Goal: Task Accomplishment & Management: Manage account settings

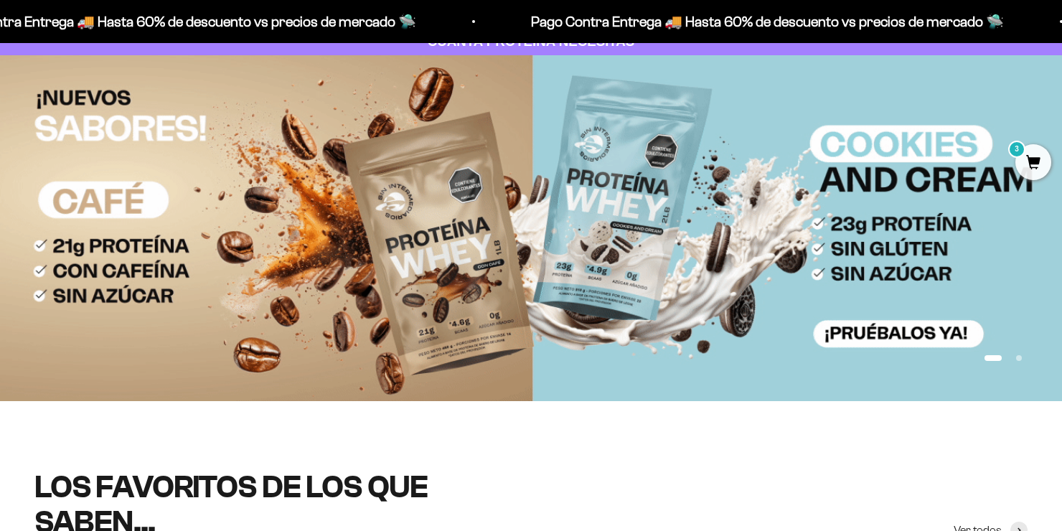
scroll to position [72, 0]
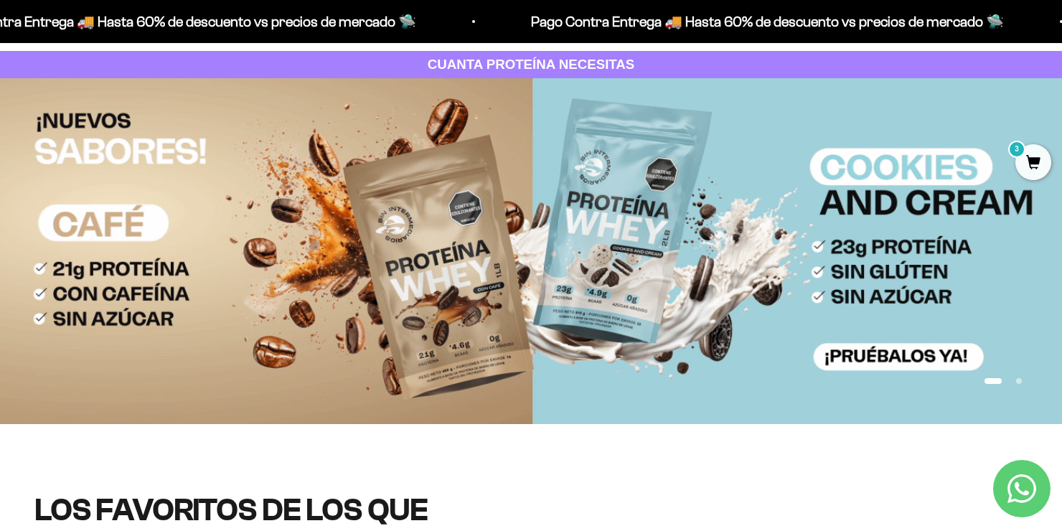
click at [509, 282] on img at bounding box center [531, 251] width 1062 height 346
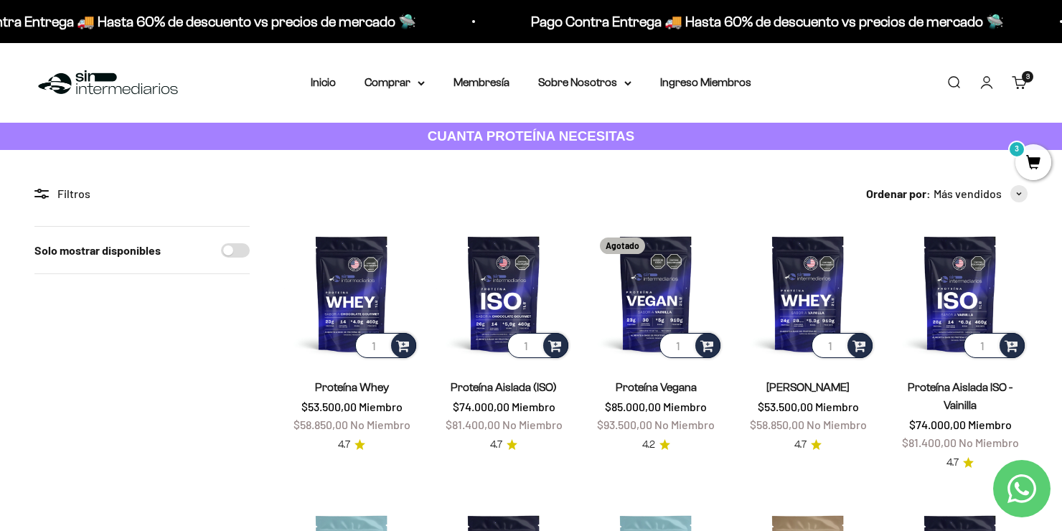
click at [982, 80] on link "Iniciar sesión" at bounding box center [986, 83] width 16 height 16
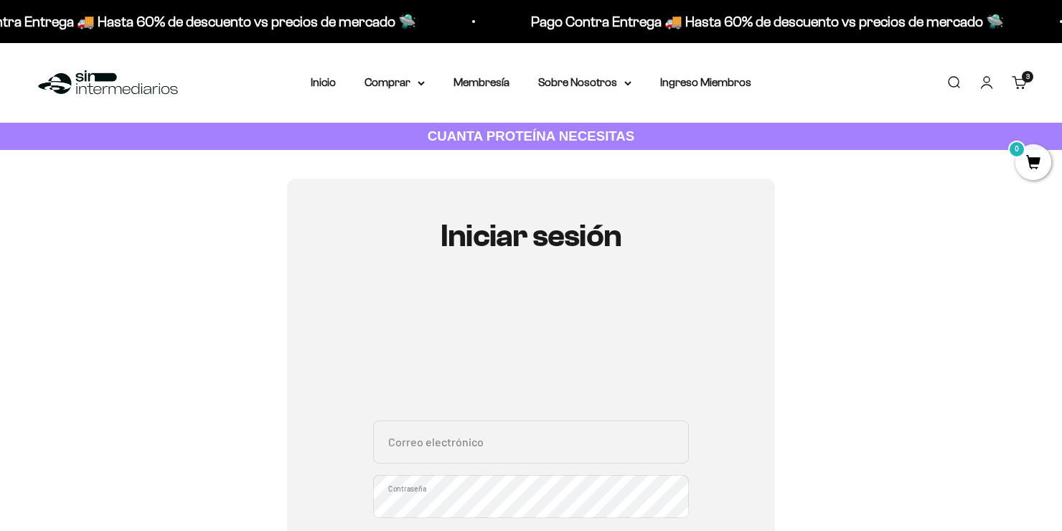
click at [1027, 90] on link "Carrito 3 artículos 3" at bounding box center [1019, 83] width 16 height 16
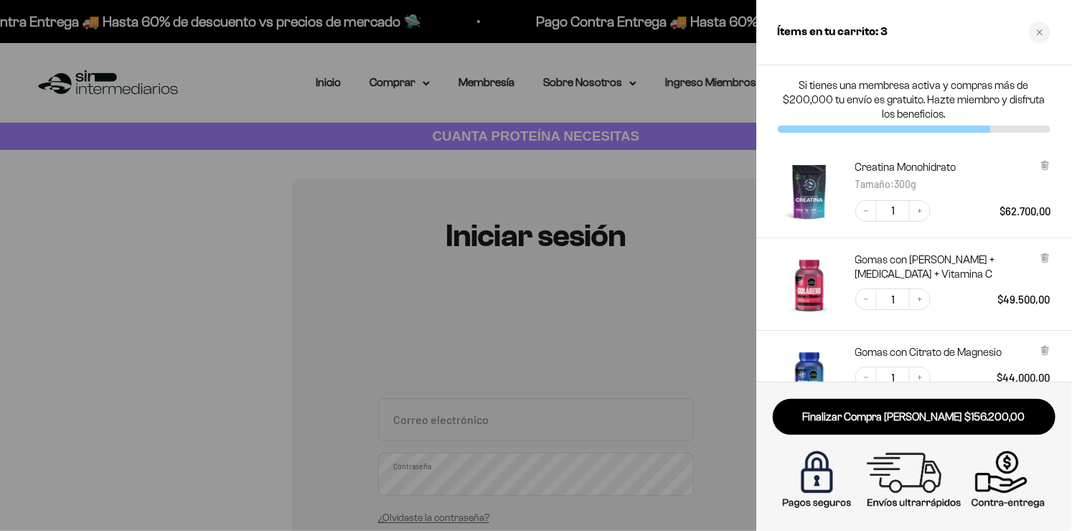
click at [496, 172] on div at bounding box center [536, 265] width 1072 height 531
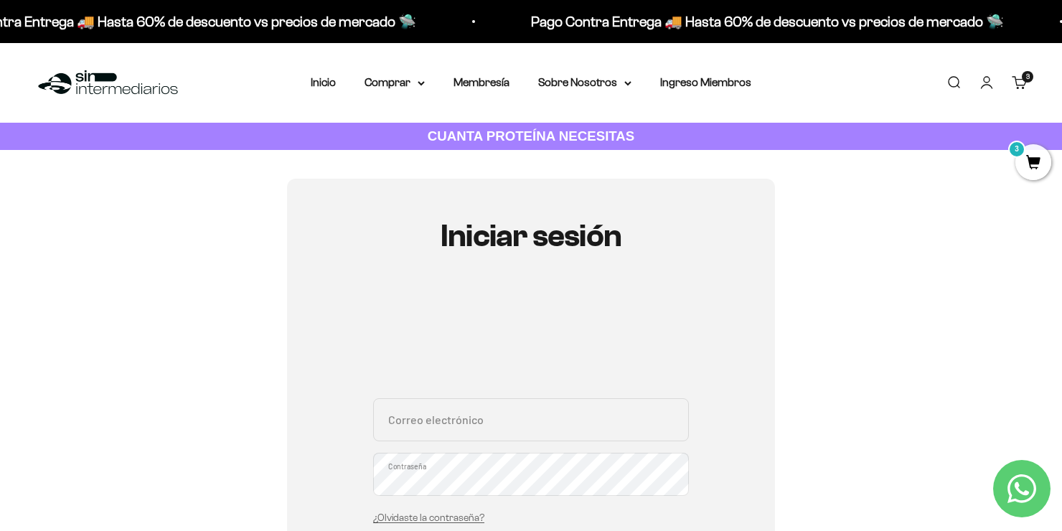
click at [450, 426] on input "Correo electrónico" at bounding box center [531, 419] width 316 height 43
type input "rodriguezandreszr@gmail.com"
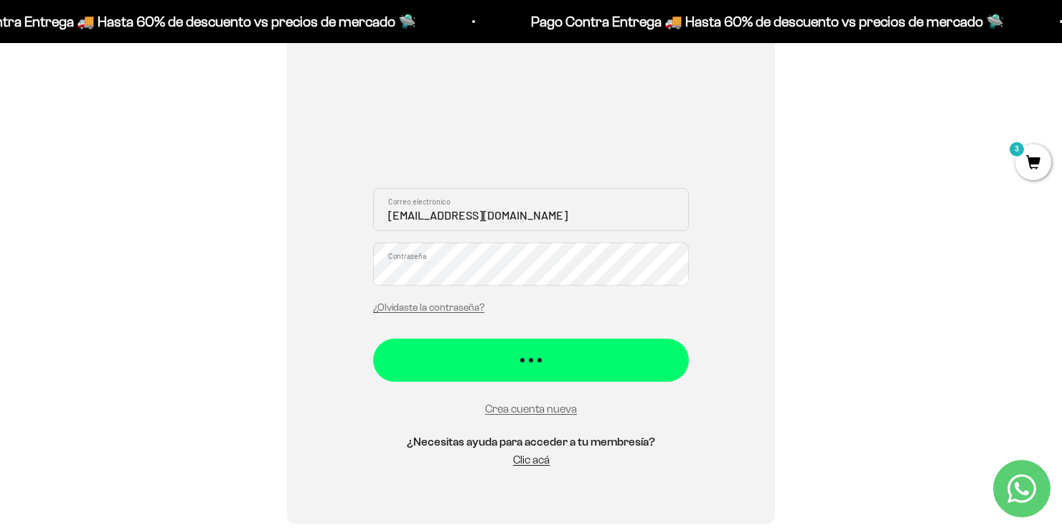
scroll to position [287, 0]
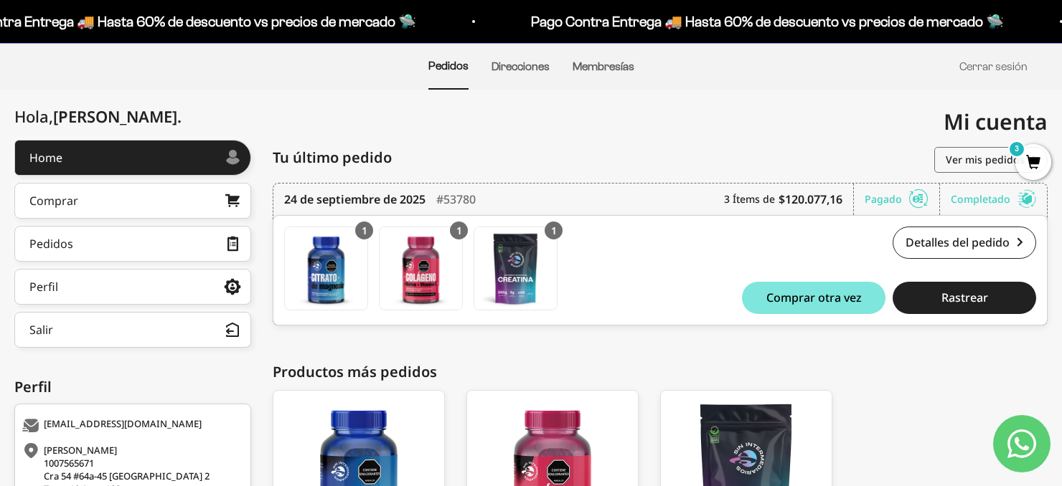
scroll to position [78, 0]
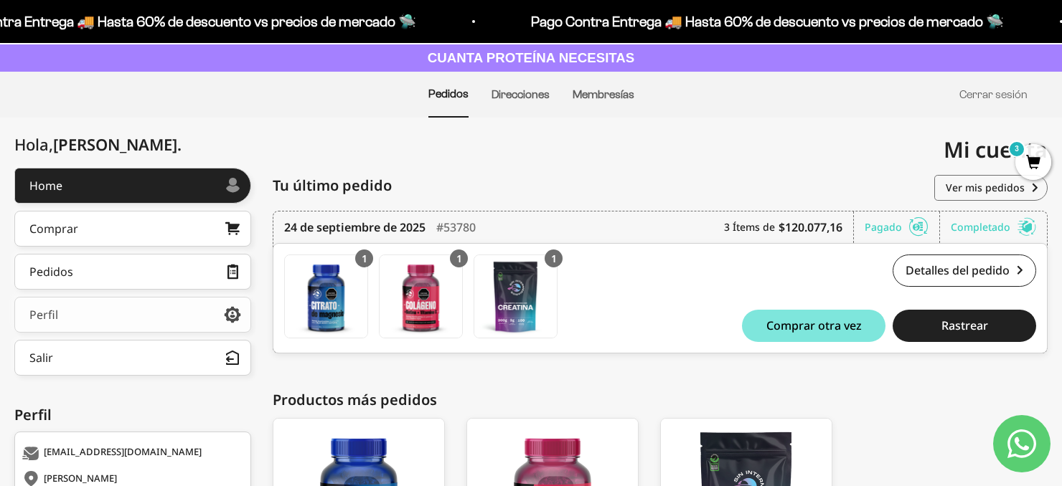
click at [171, 317] on link "Perfil" at bounding box center [132, 315] width 237 height 36
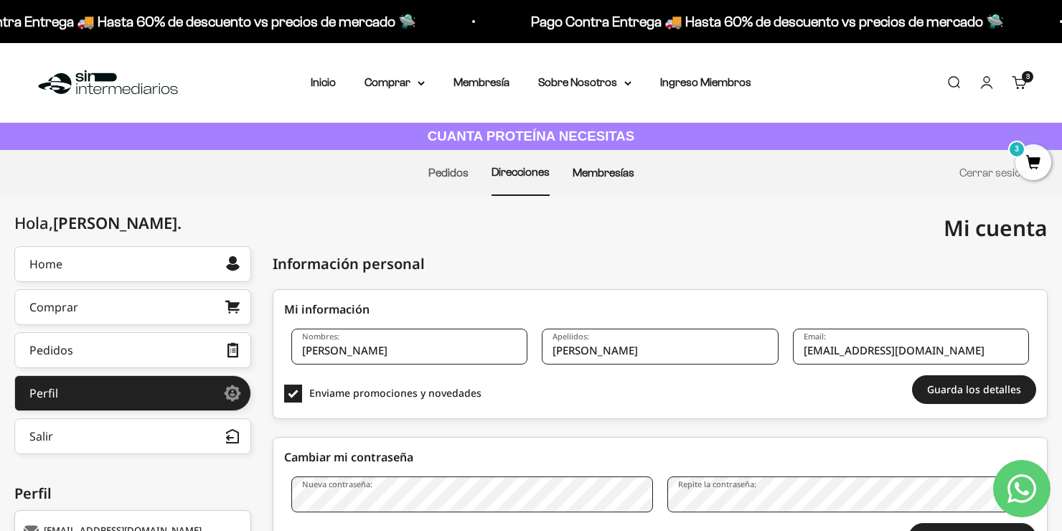
click at [577, 176] on link "Membresías" at bounding box center [603, 172] width 62 height 12
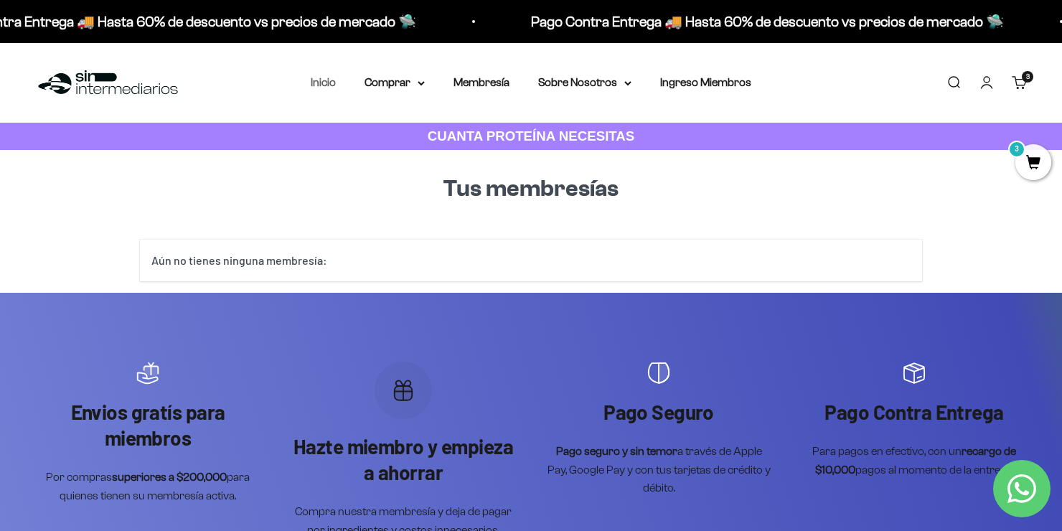
click at [314, 86] on link "Inicio" at bounding box center [323, 82] width 25 height 12
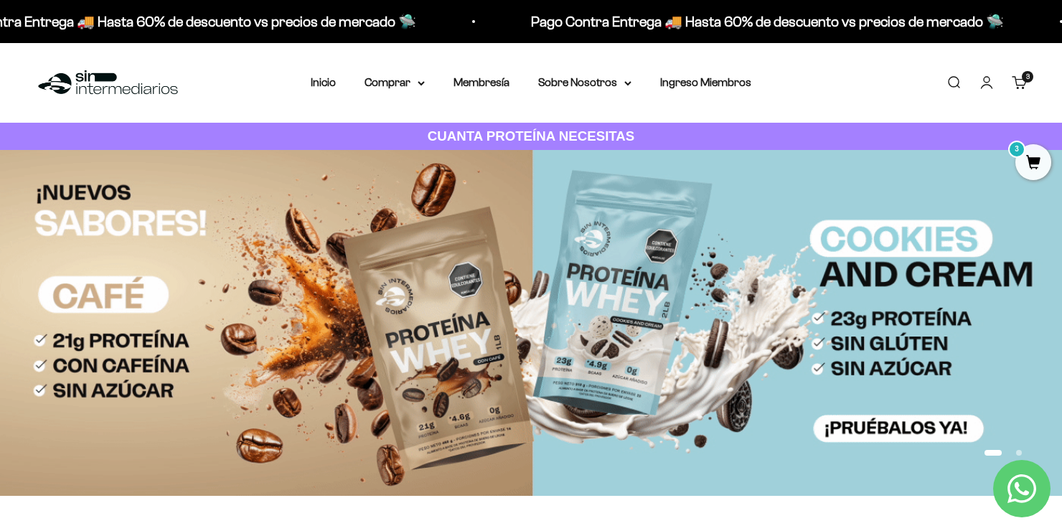
click at [1020, 453] on button "Ir al artículo 2" at bounding box center [1019, 453] width 6 height 6
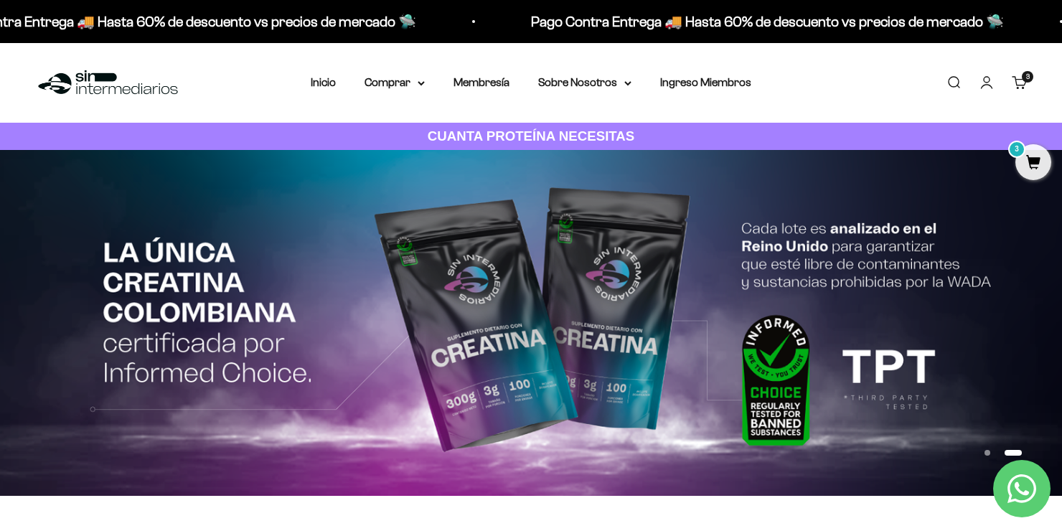
click at [988, 75] on link "Cuenta" at bounding box center [986, 83] width 16 height 16
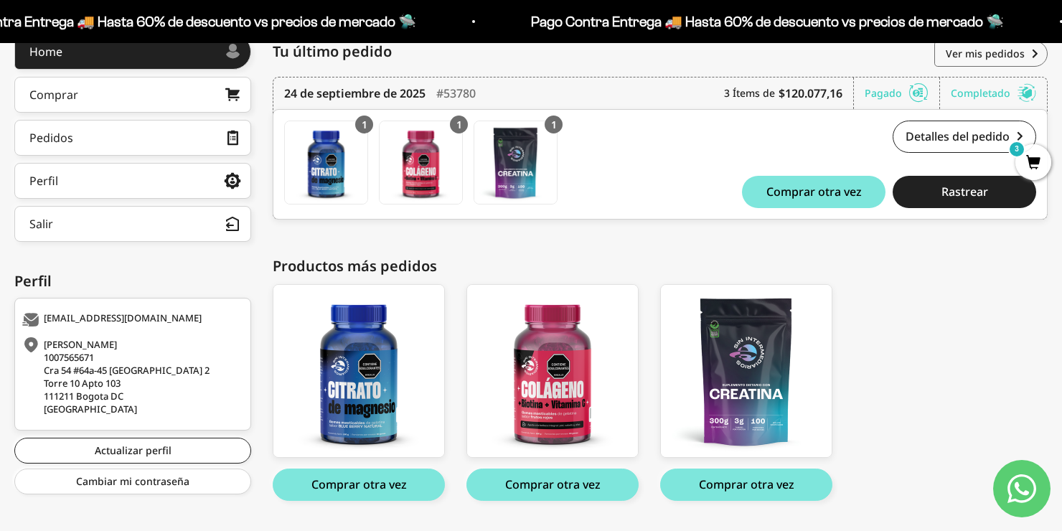
scroll to position [106, 0]
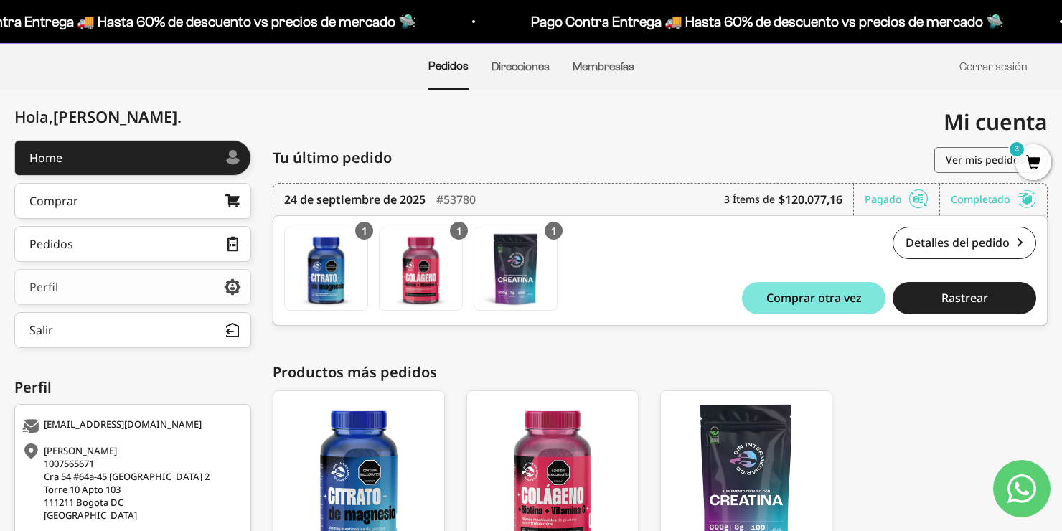
click at [133, 283] on link "Perfil" at bounding box center [132, 287] width 237 height 36
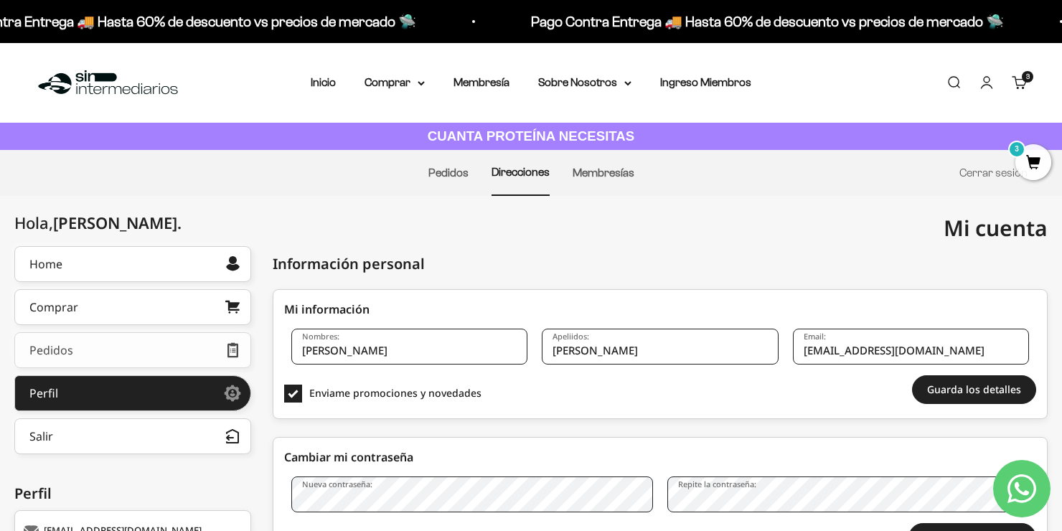
click at [165, 341] on link "Pedidos" at bounding box center [132, 350] width 237 height 36
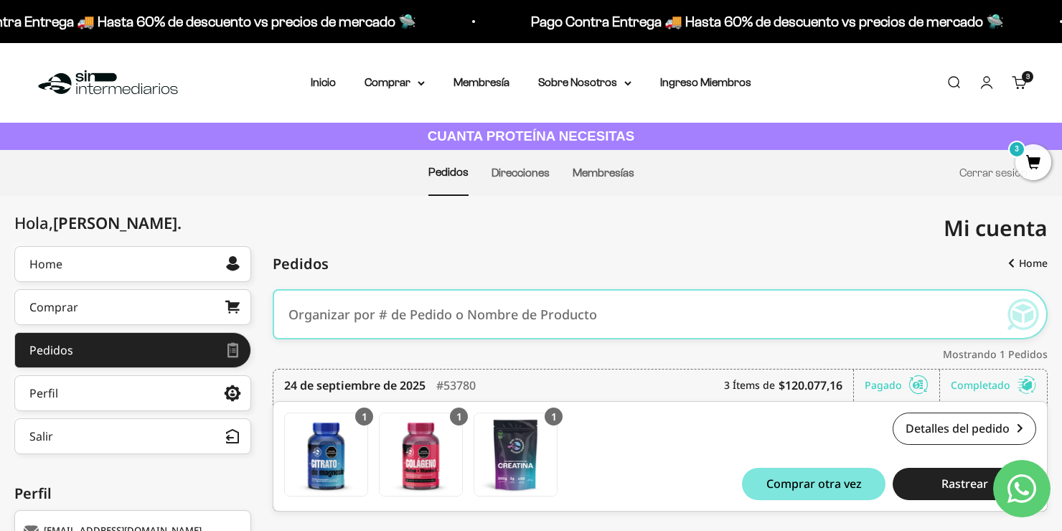
click at [982, 84] on link "Cuenta" at bounding box center [986, 83] width 16 height 16
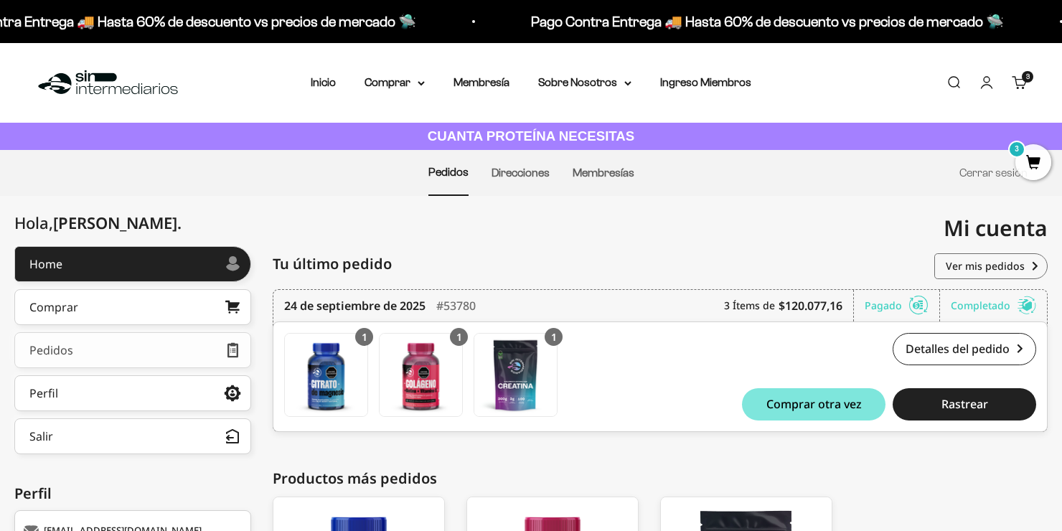
click at [131, 354] on link "Pedidos" at bounding box center [132, 350] width 237 height 36
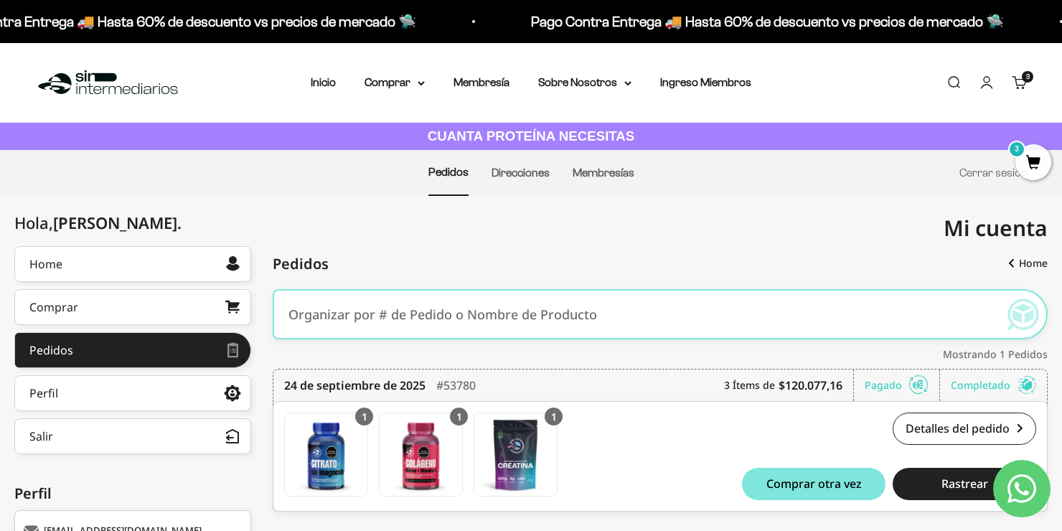
drag, startPoint x: 333, startPoint y: 46, endPoint x: 335, endPoint y: 65, distance: 18.8
click at [334, 49] on div "Menú Buscar Inicio Comprar Proteínas Ver Todos Whey Iso Vegan Pancakes Pre-Entr…" at bounding box center [531, 83] width 1062 height 80
click at [335, 72] on div "Menú Buscar Inicio Comprar Proteínas Ver Todos Whey Iso Vegan Pancakes Pre-Entr…" at bounding box center [531, 83] width 1062 height 80
click at [331, 87] on link "Inicio" at bounding box center [323, 82] width 25 height 12
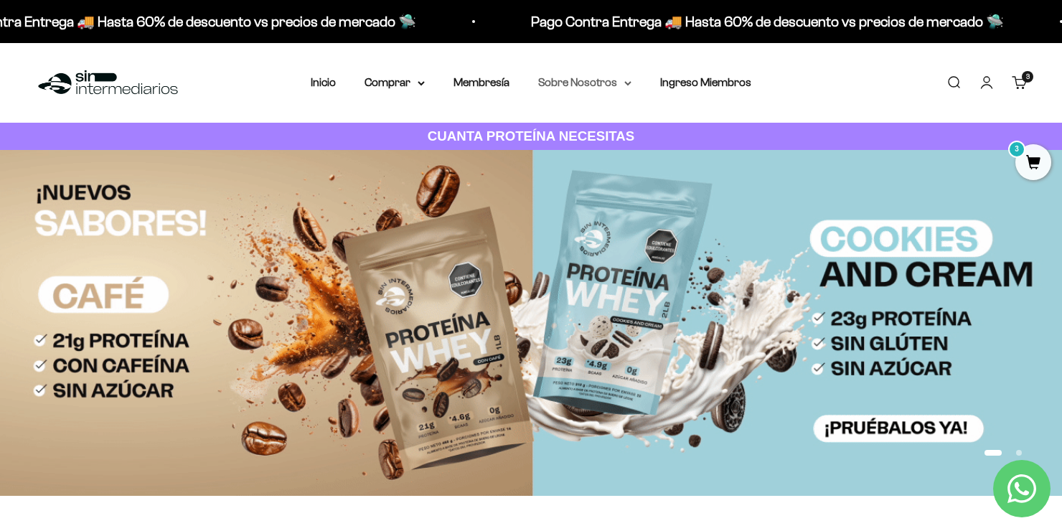
click at [595, 83] on summary "Sobre Nosotros" at bounding box center [584, 82] width 93 height 19
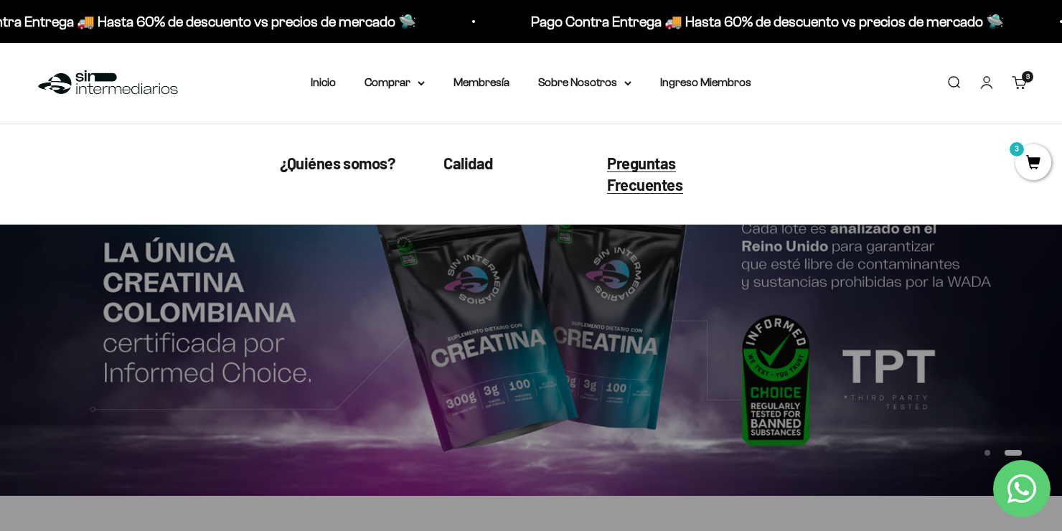
click at [642, 176] on span "Preguntas Frecuentes" at bounding box center [645, 173] width 76 height 41
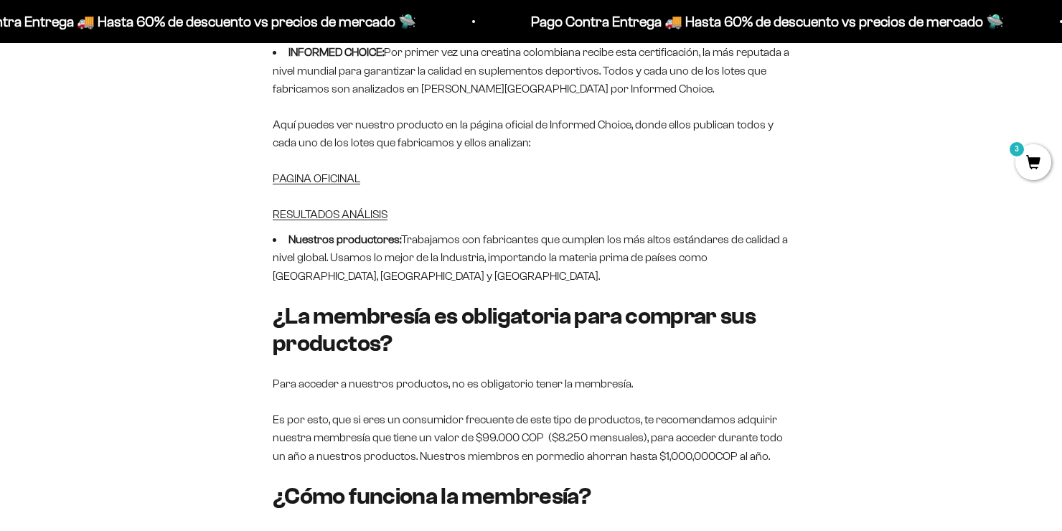
scroll to position [143, 0]
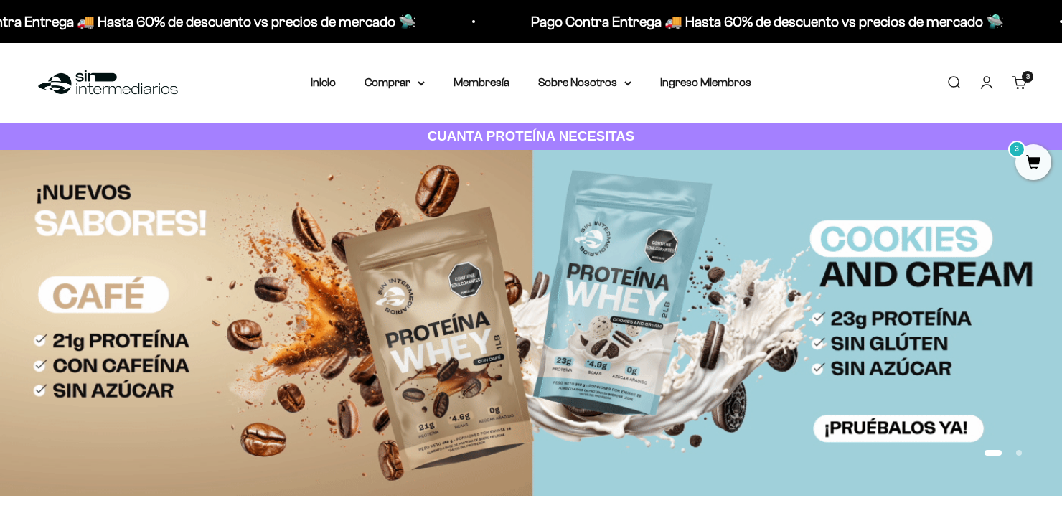
click at [991, 80] on link "Cuenta" at bounding box center [986, 83] width 16 height 16
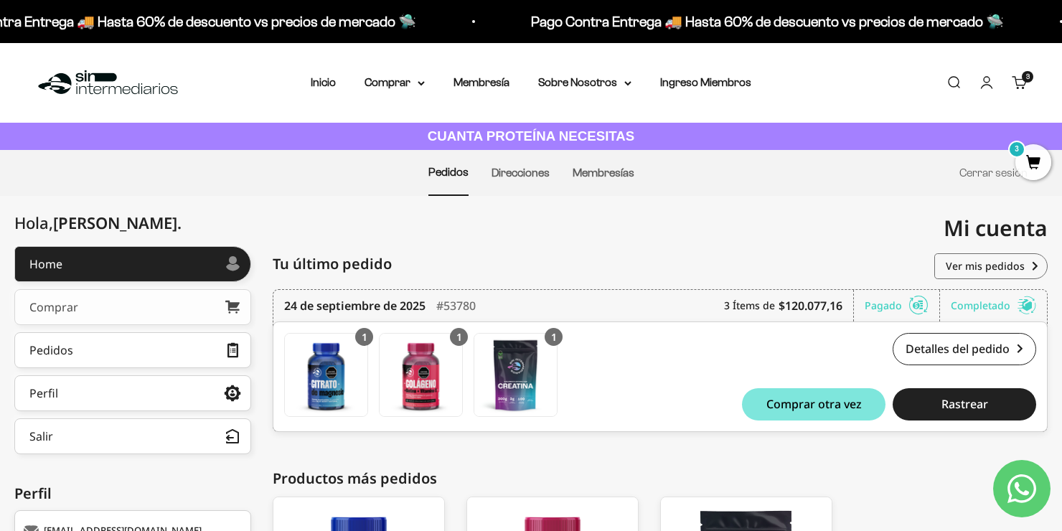
click at [93, 313] on link "Comprar" at bounding box center [132, 307] width 237 height 36
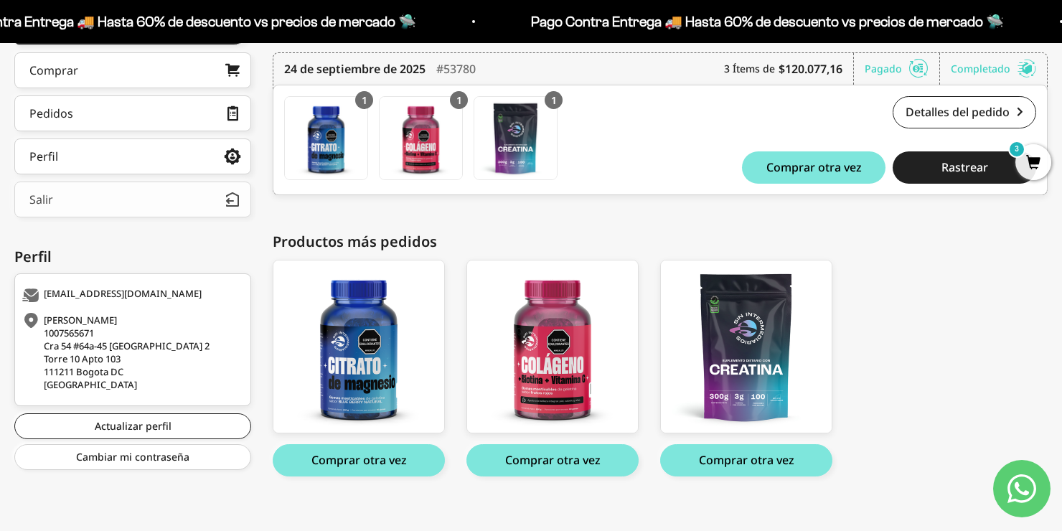
scroll to position [250, 0]
